Goal: Task Accomplishment & Management: Use online tool/utility

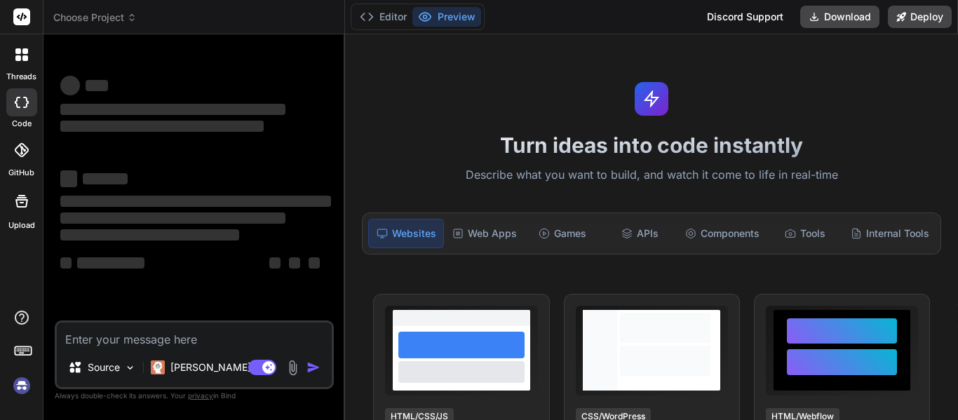
click at [18, 389] on img at bounding box center [22, 386] width 24 height 24
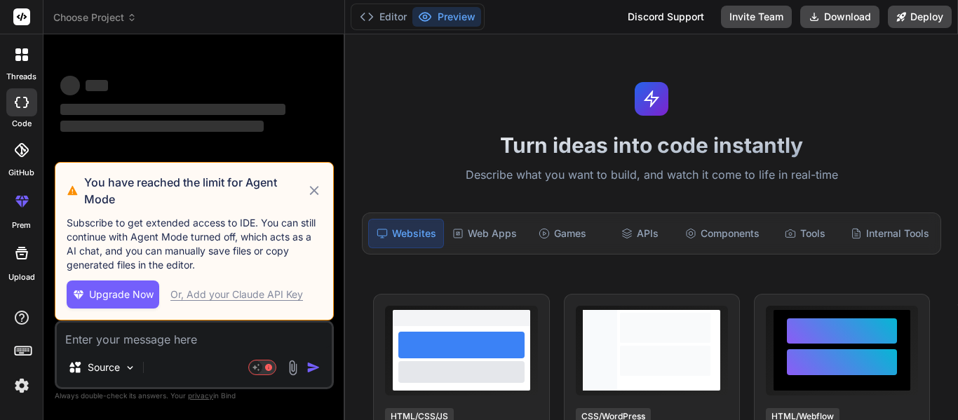
scroll to position [27, 0]
type textarea "x"
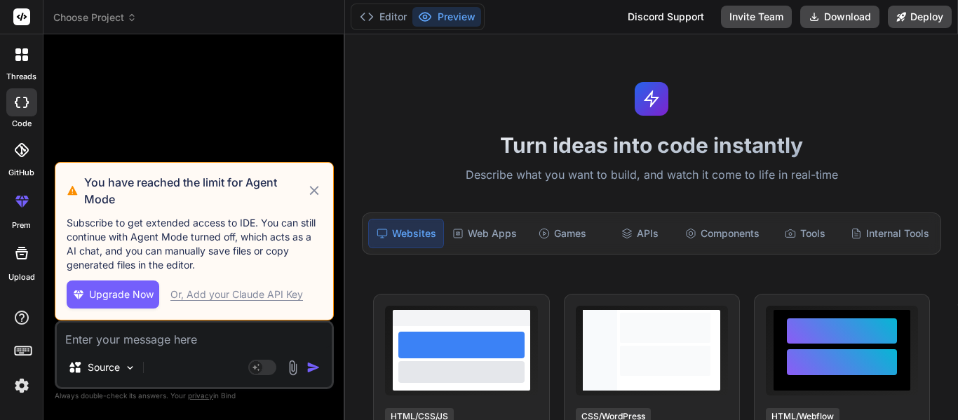
click at [127, 327] on textarea at bounding box center [194, 335] width 275 height 25
type textarea "h"
type textarea "x"
type textarea "hi"
type textarea "x"
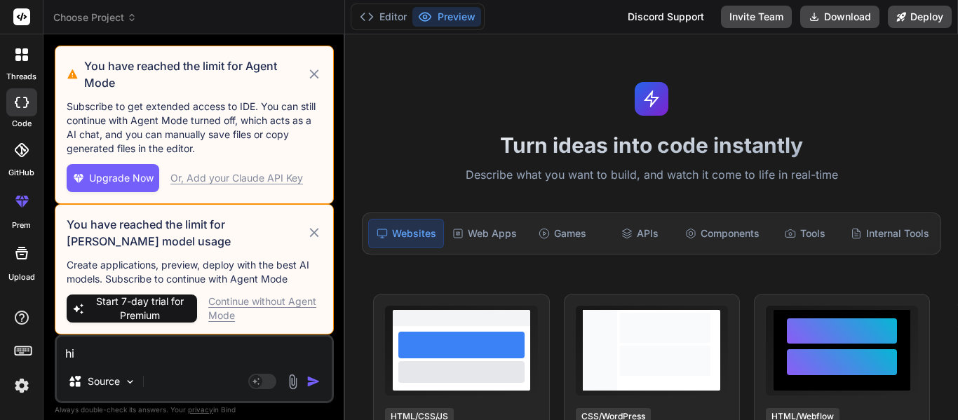
type textarea "hi"
click at [256, 304] on div "Continue without Agent Mode" at bounding box center [265, 308] width 114 height 28
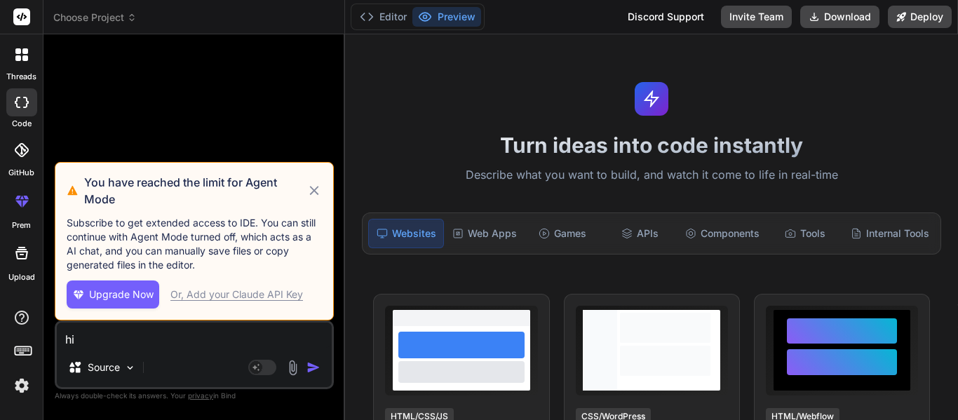
drag, startPoint x: 312, startPoint y: 189, endPoint x: 311, endPoint y: 222, distance: 33.0
click at [313, 201] on div "You have reached the limit for Agent Mode" at bounding box center [194, 191] width 255 height 34
drag, startPoint x: 313, startPoint y: 360, endPoint x: 311, endPoint y: 342, distance: 18.4
click at [313, 361] on img "button" at bounding box center [313, 367] width 14 height 14
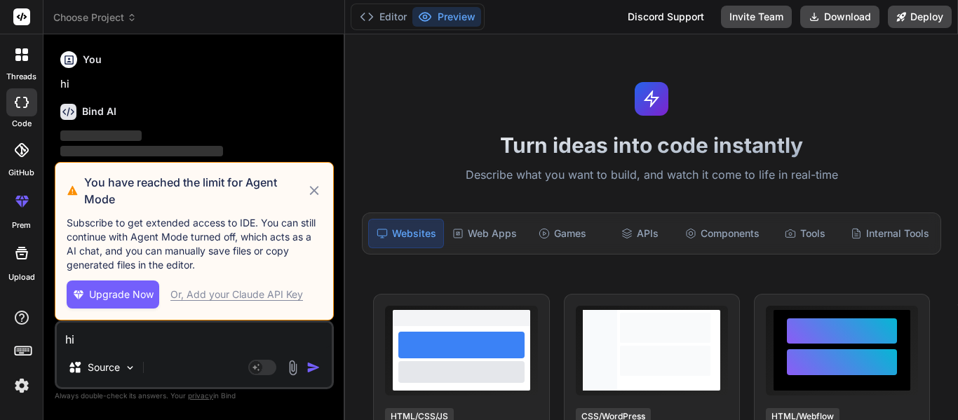
click at [318, 188] on icon at bounding box center [314, 190] width 16 height 17
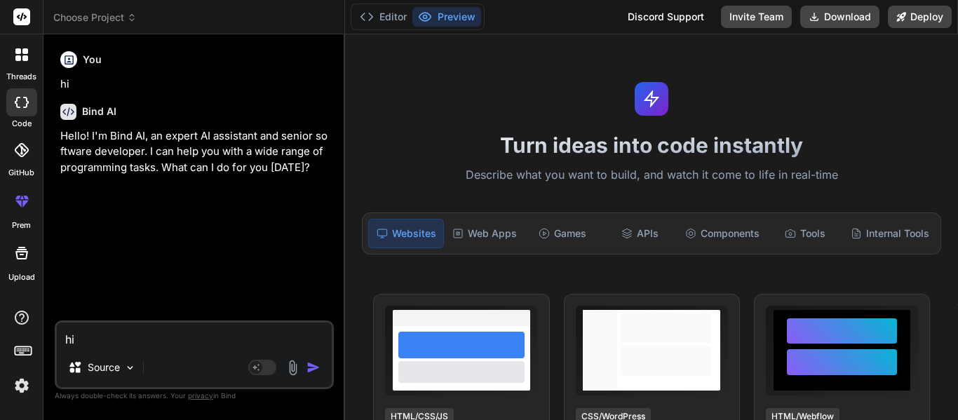
click at [16, 62] on div at bounding box center [21, 54] width 29 height 29
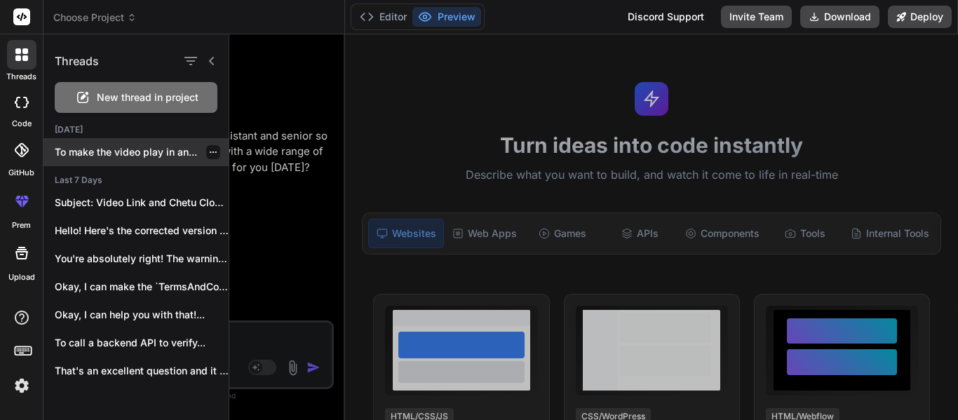
click at [90, 154] on p "To make the video play in an..." at bounding box center [142, 152] width 174 height 14
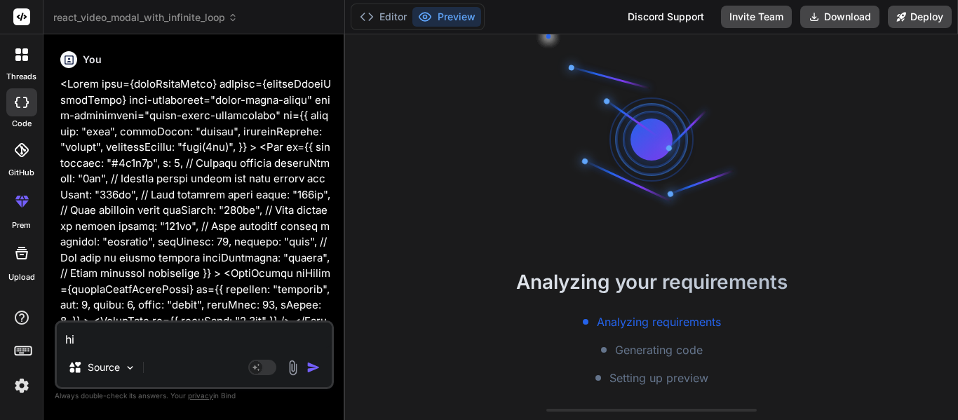
scroll to position [93, 0]
click at [386, 18] on button "Editor" at bounding box center [383, 17] width 58 height 20
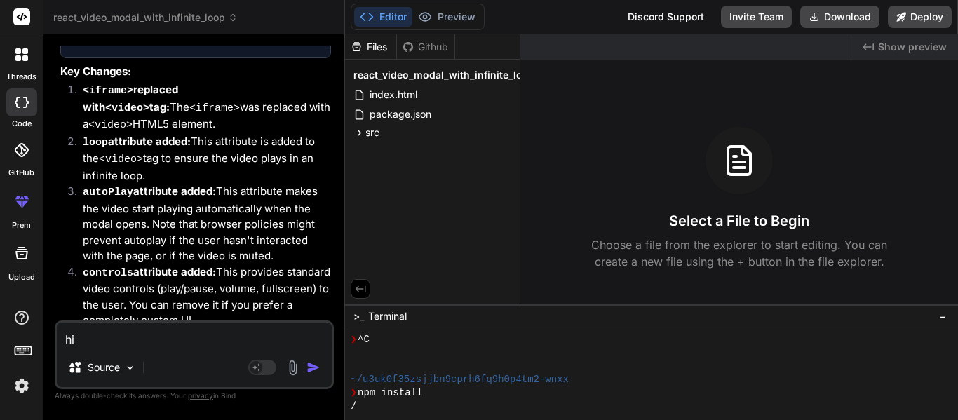
scroll to position [1570, 0]
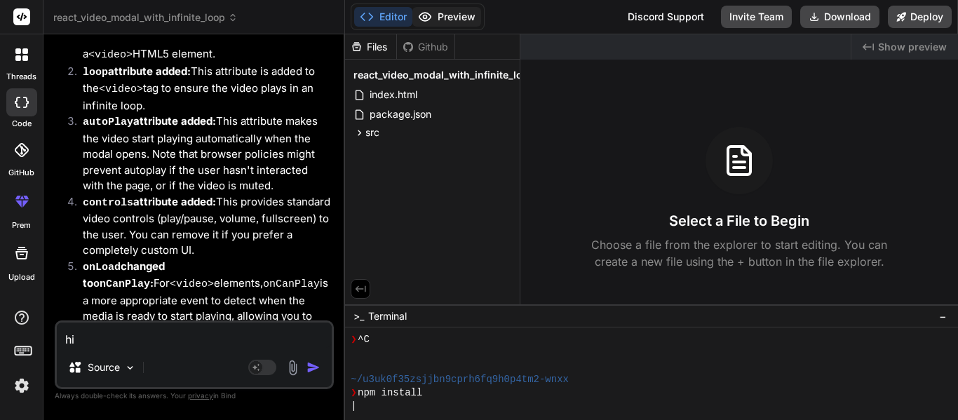
click at [447, 19] on button "Preview" at bounding box center [446, 17] width 69 height 20
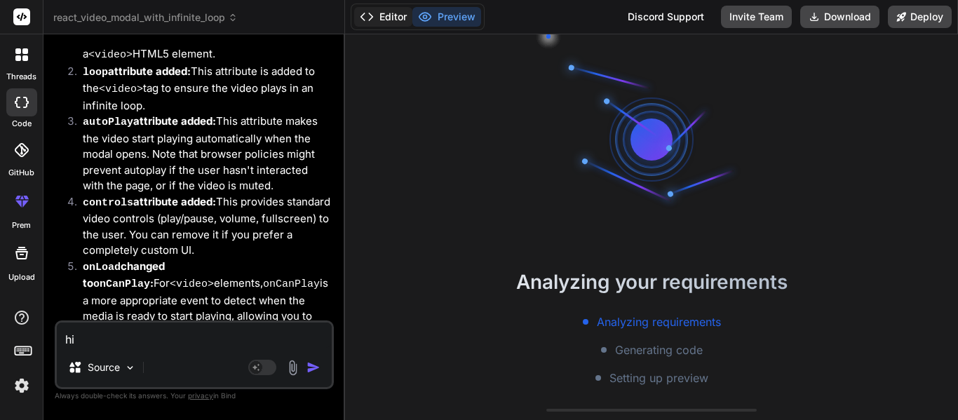
click at [391, 8] on button "Editor" at bounding box center [383, 17] width 58 height 20
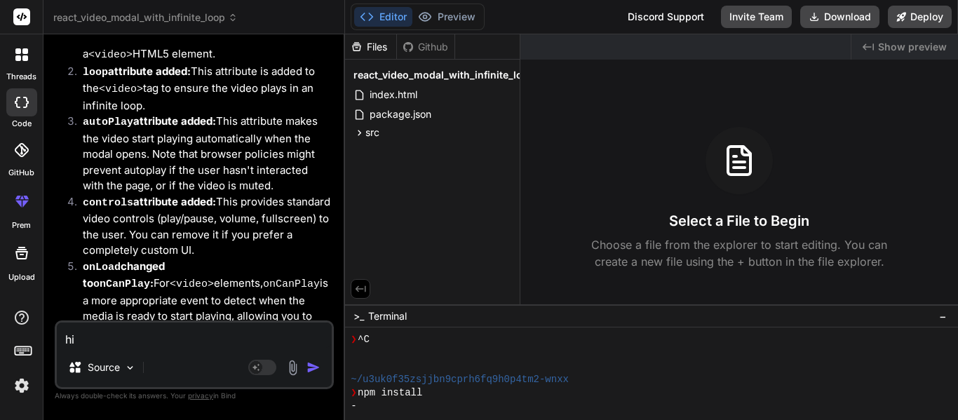
click at [387, 80] on span "react_video_modal_with_infinite_loop" at bounding box center [444, 75] width 182 height 14
click at [367, 129] on span "src" at bounding box center [372, 133] width 14 height 14
click at [392, 152] on span "App.jsx" at bounding box center [399, 152] width 38 height 17
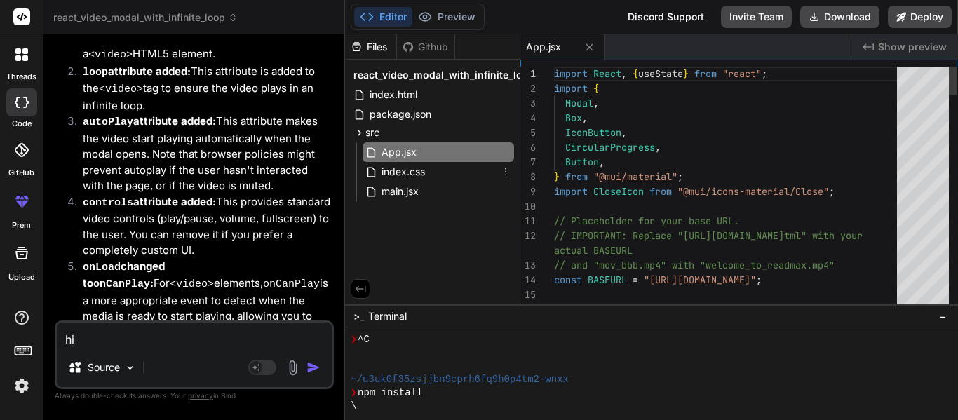
type textarea "x"
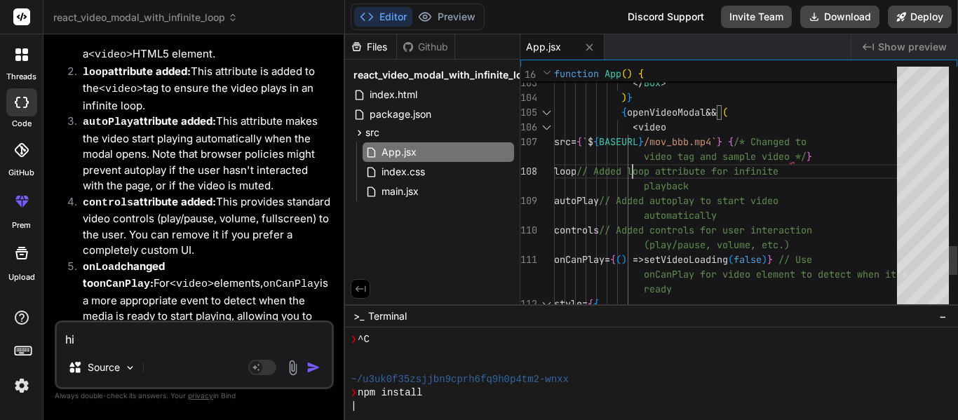
scroll to position [0, 0]
type textarea "}} > <CircularProgress color="secondary" /> </Box> )} {openVideoModal && ( <vid…"
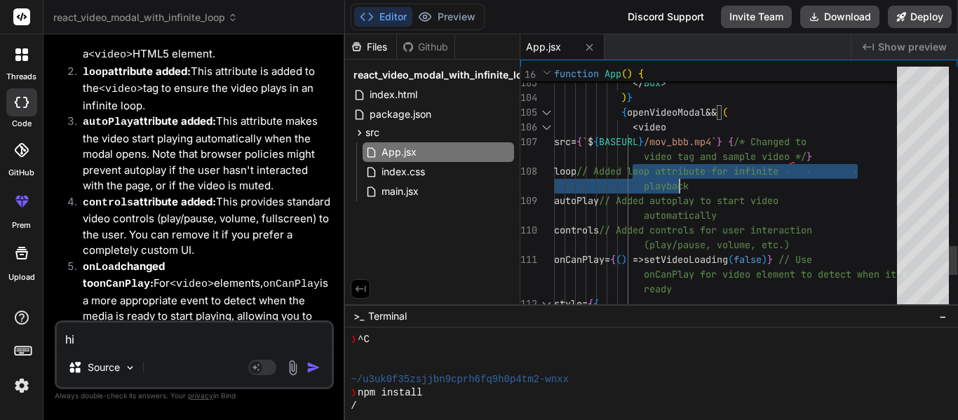
drag, startPoint x: 642, startPoint y: 168, endPoint x: 686, endPoint y: 175, distance: 45.3
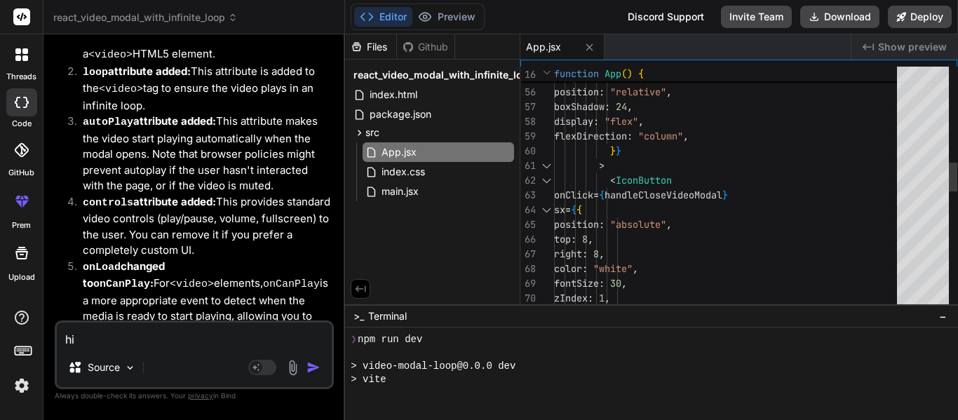
scroll to position [373, 0]
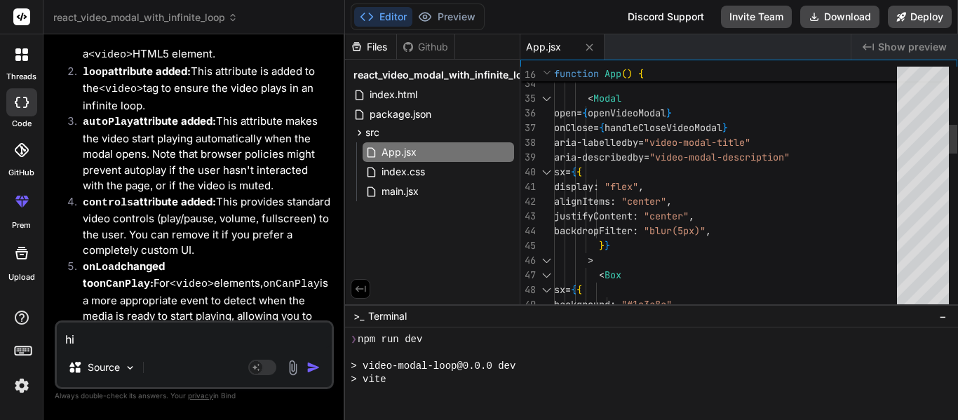
type textarea "x"
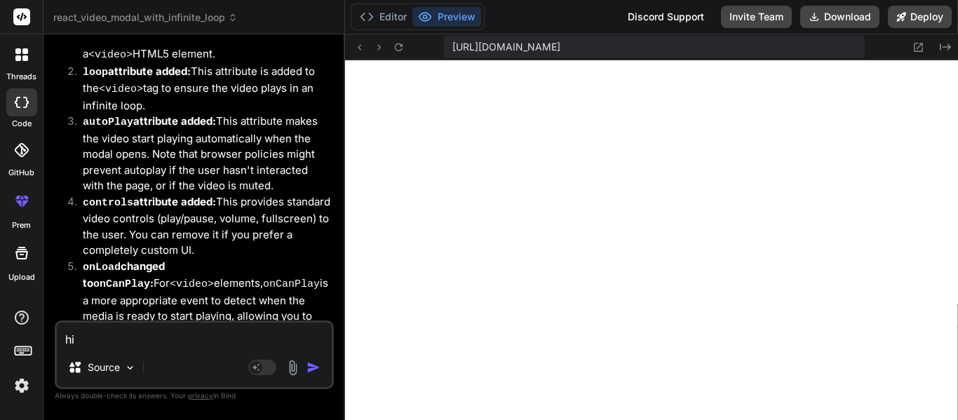
scroll to position [1199, 0]
click at [371, 13] on icon at bounding box center [367, 17] width 14 height 14
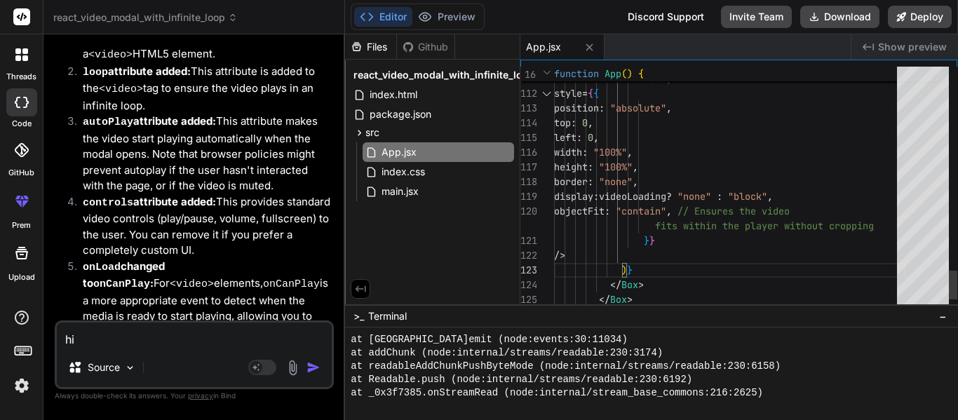
drag, startPoint x: 631, startPoint y: 268, endPoint x: 640, endPoint y: 269, distance: 9.2
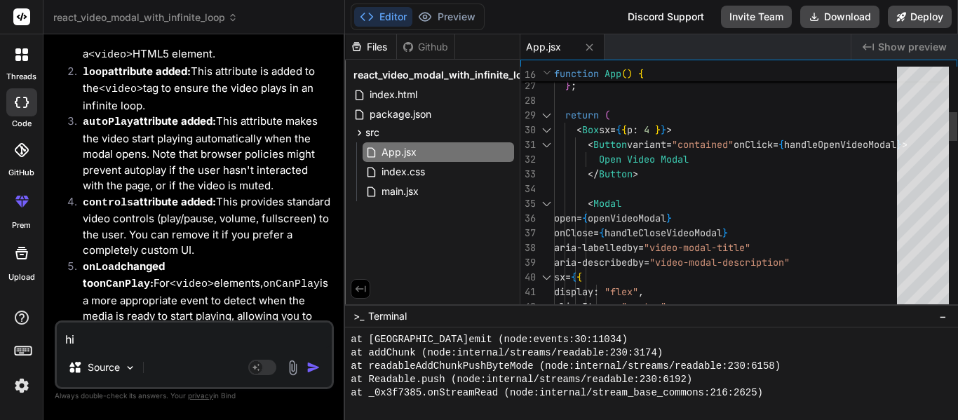
click at [543, 201] on div at bounding box center [546, 203] width 18 height 15
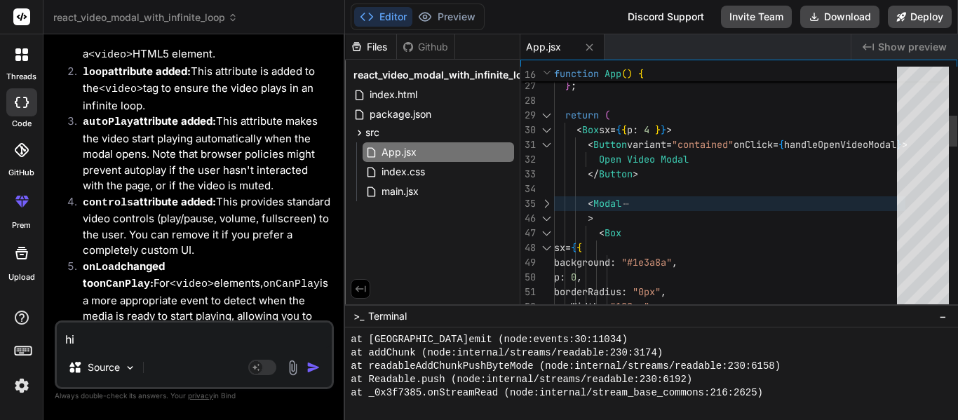
click at [544, 131] on div at bounding box center [546, 130] width 18 height 15
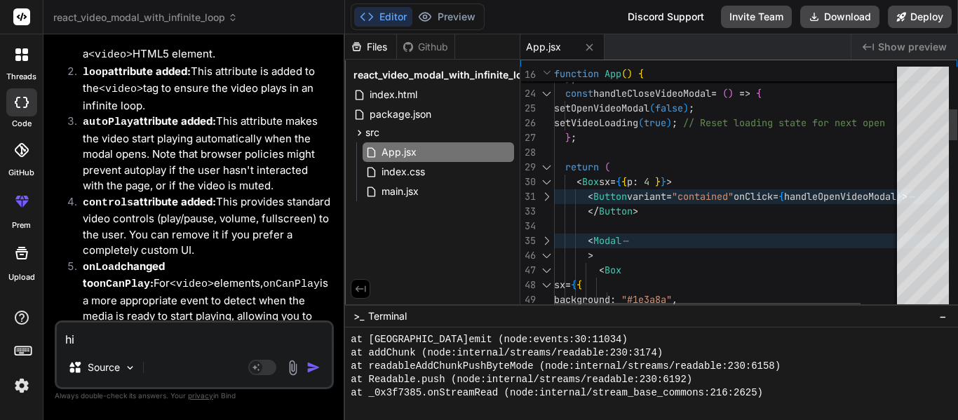
click at [548, 181] on div at bounding box center [546, 182] width 18 height 15
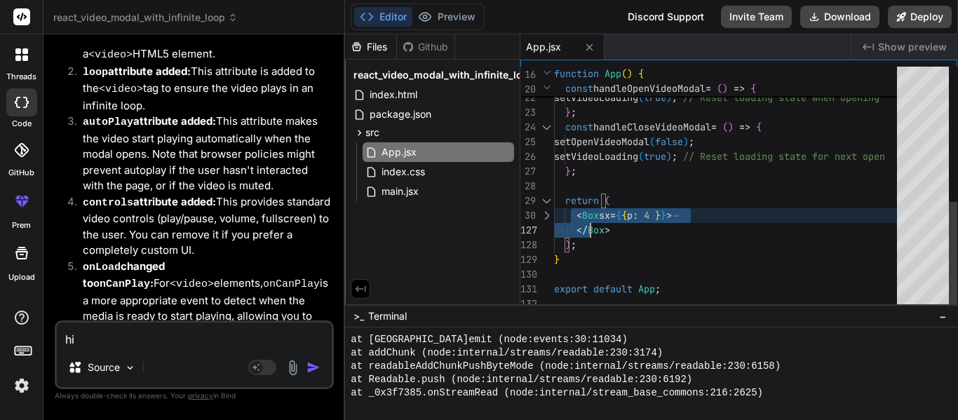
type textarea "<Box sx={{ p: 4 }}> <Button variant="contained" onClick={handleOpenVideoModal}>…"
drag, startPoint x: 571, startPoint y: 214, endPoint x: 613, endPoint y: 229, distance: 44.8
click at [613, 229] on div "const handleOpenVideoModal = ( ) => { setOpenVideoModal ( true ) ; setVideoLoad…" at bounding box center [729, 39] width 351 height 545
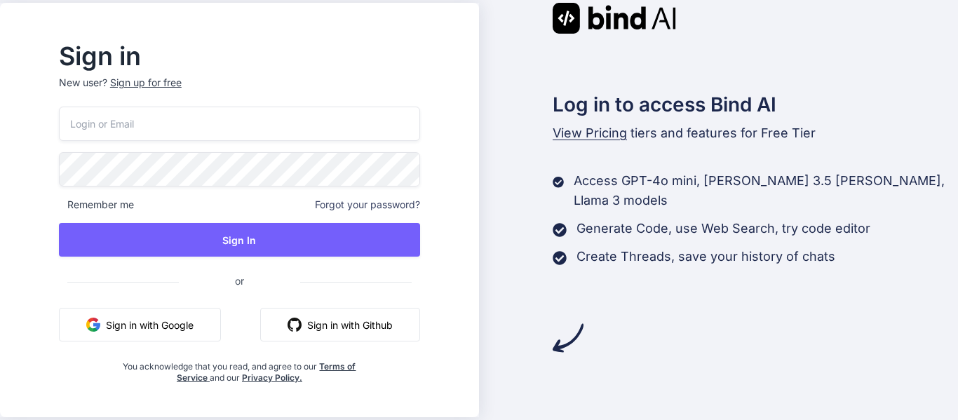
click at [187, 116] on input "email" at bounding box center [239, 124] width 361 height 34
paste input "[EMAIL_ADDRESS][DOMAIN_NAME]"
type input "[EMAIL_ADDRESS][DOMAIN_NAME]"
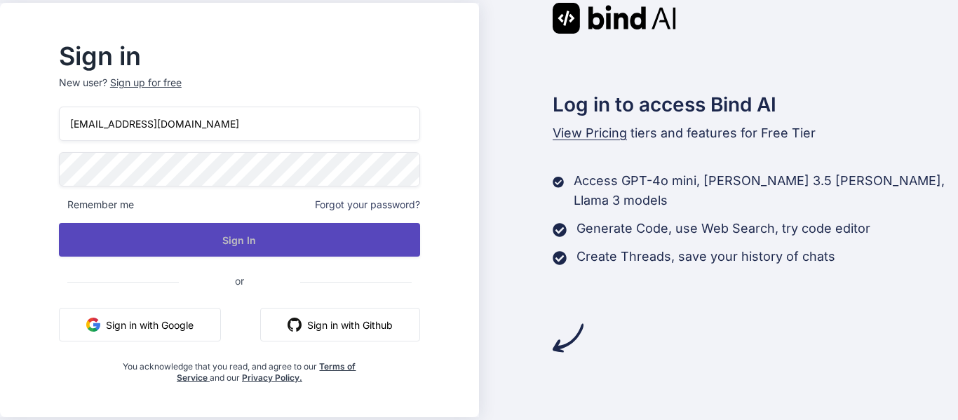
click at [172, 248] on button "Sign In" at bounding box center [239, 240] width 361 height 34
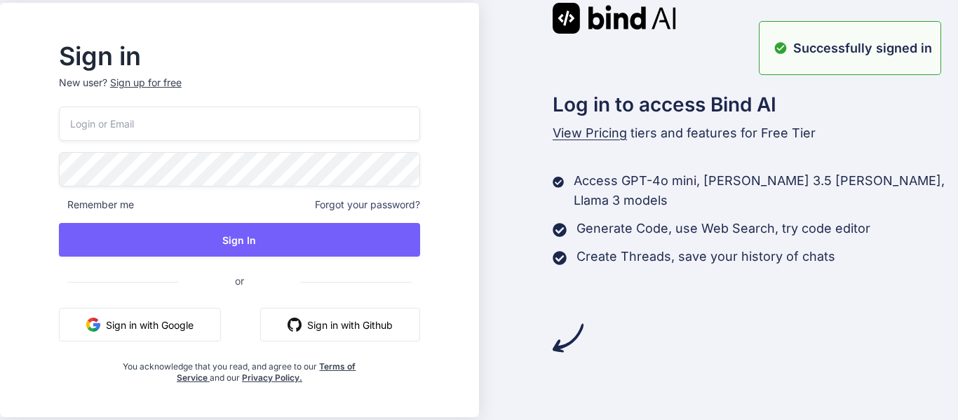
click at [126, 127] on input "email" at bounding box center [239, 124] width 361 height 34
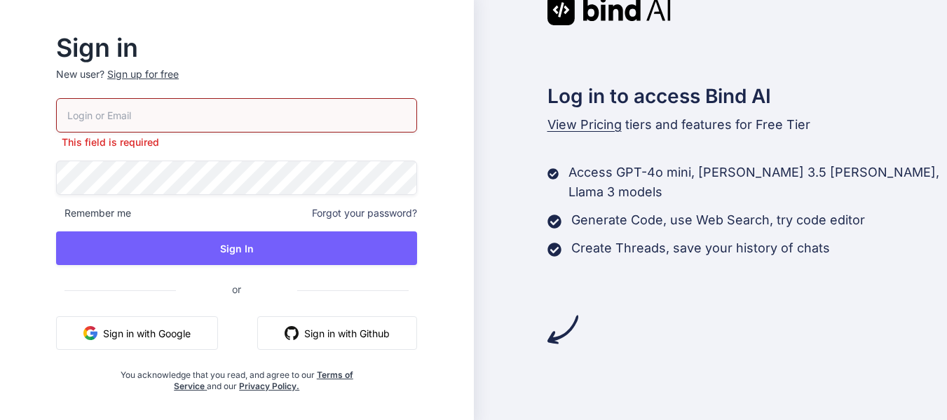
click at [123, 112] on input "email" at bounding box center [236, 115] width 361 height 34
paste input "[EMAIL_ADDRESS][DOMAIN_NAME]"
type input "[EMAIL_ADDRESS][DOMAIN_NAME]"
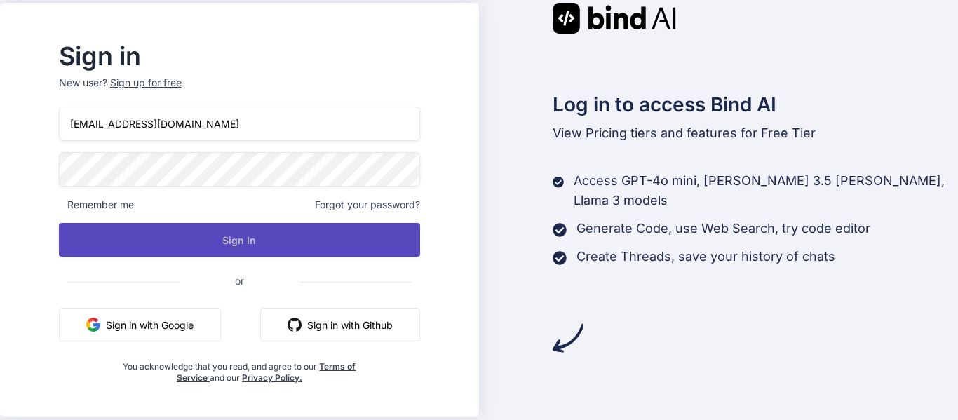
click at [175, 255] on button "Sign In" at bounding box center [239, 240] width 361 height 34
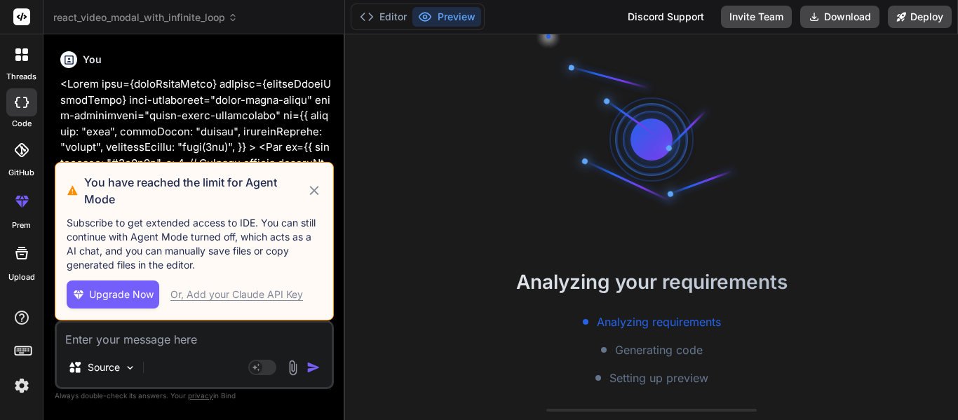
scroll to position [160, 0]
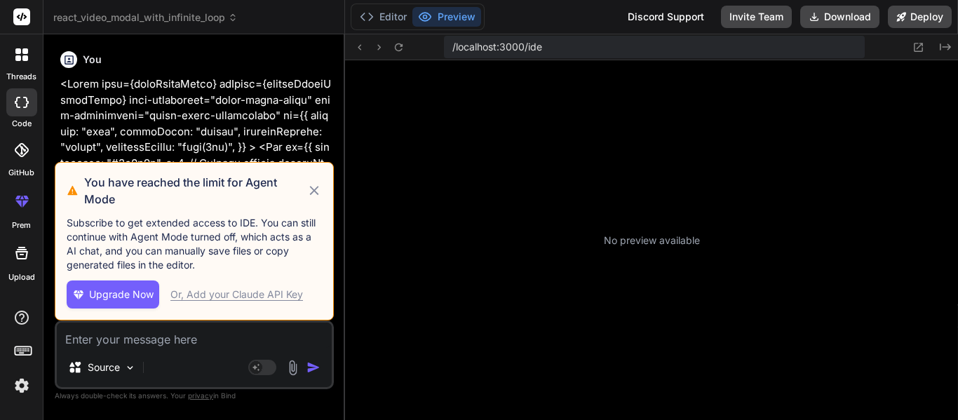
type textarea "x"
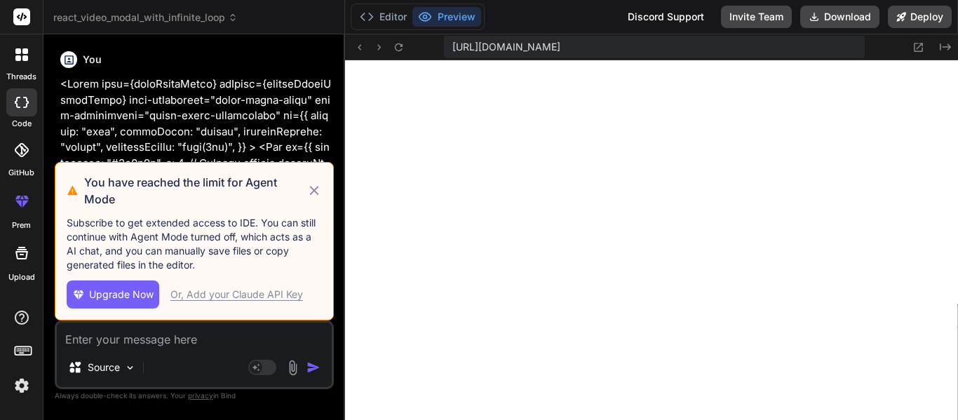
scroll to position [1146, 0]
